Goal: Find specific page/section

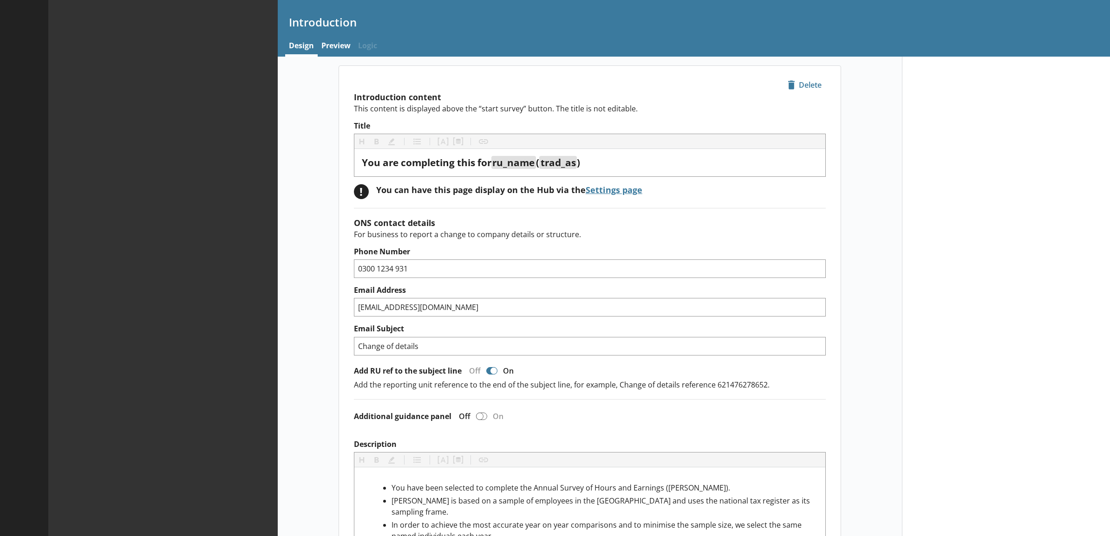
type textarea "x"
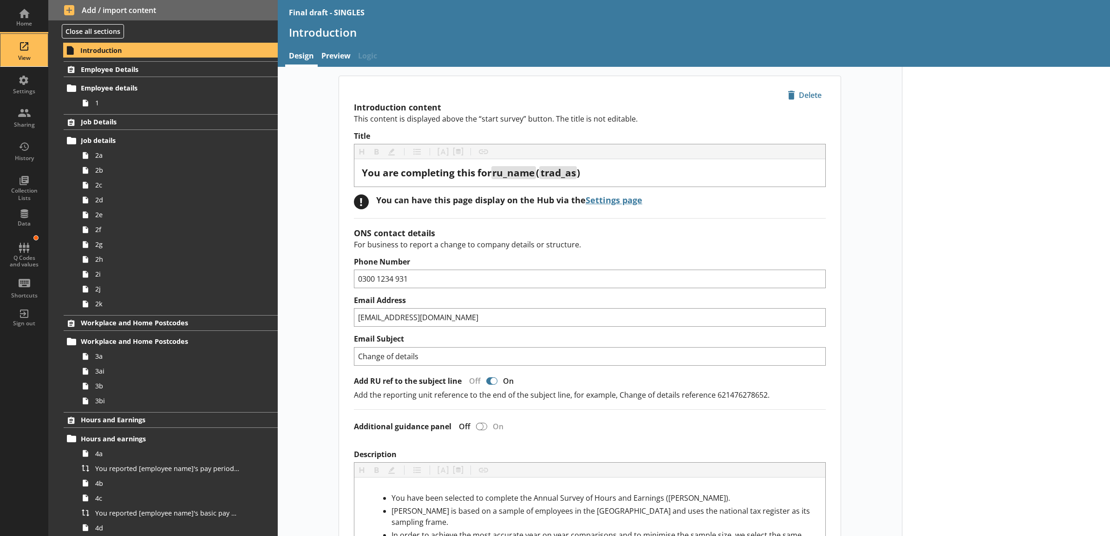
click at [31, 60] on div "View" at bounding box center [24, 57] width 33 height 7
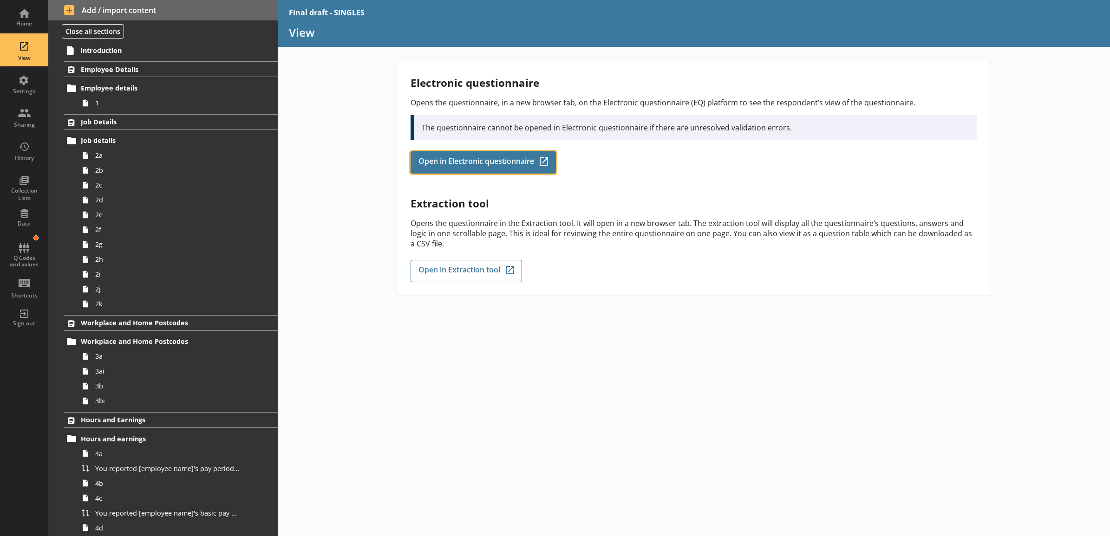
click at [448, 161] on span "Open in Electronic questionnaire" at bounding box center [476, 162] width 116 height 10
